Goal: Information Seeking & Learning: Learn about a topic

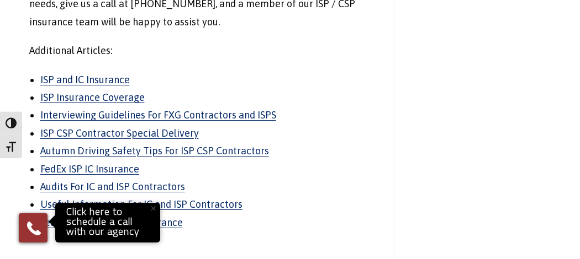
scroll to position [2225, 0]
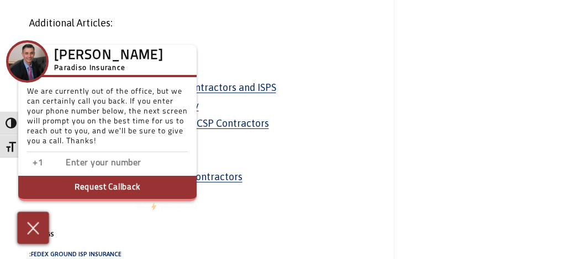
click at [29, 230] on img at bounding box center [33, 228] width 18 height 19
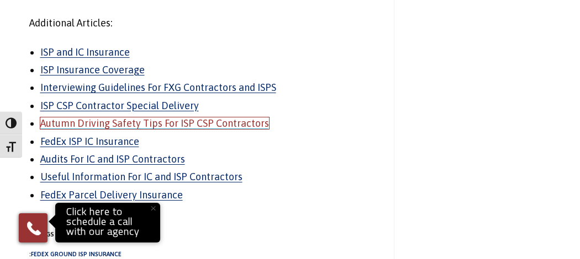
click at [78, 118] on link "Autumn Driving Safety Tips For ISP CSP Contractors" at bounding box center [154, 124] width 229 height 12
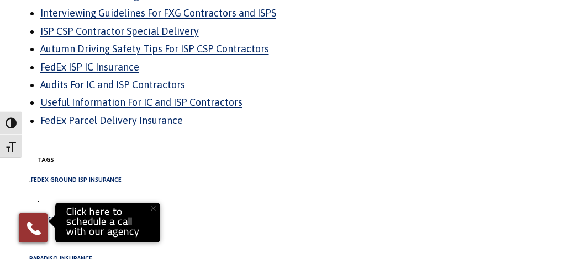
scroll to position [2287, 0]
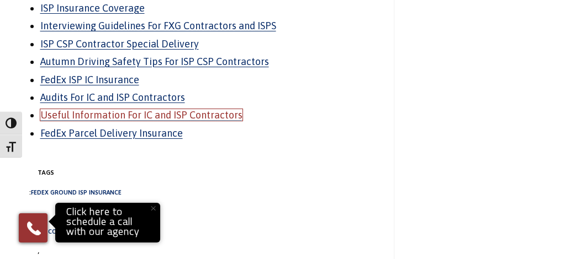
click at [76, 109] on link "Useful Information For IC and ISP Contractors" at bounding box center [141, 115] width 202 height 12
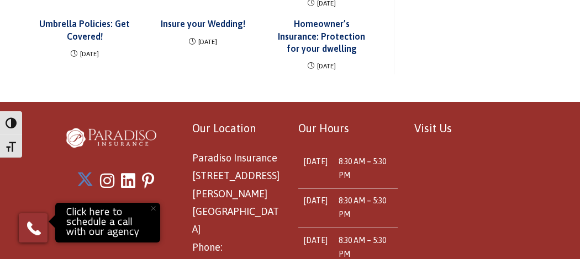
scroll to position [1911, 0]
